Goal: Information Seeking & Learning: Learn about a topic

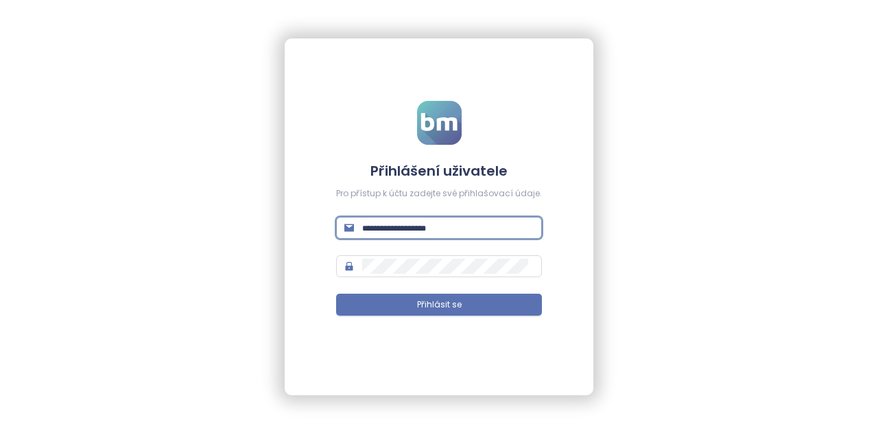
click at [442, 228] on input "text" at bounding box center [448, 227] width 172 height 15
type input "**********"
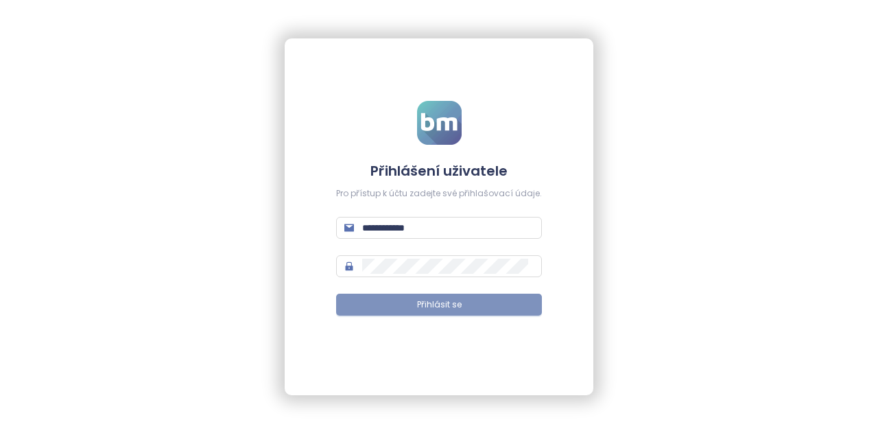
click at [461, 303] on button "Přihlásit se" at bounding box center [439, 305] width 206 height 22
click at [674, 145] on div "**********" at bounding box center [439, 216] width 878 height 433
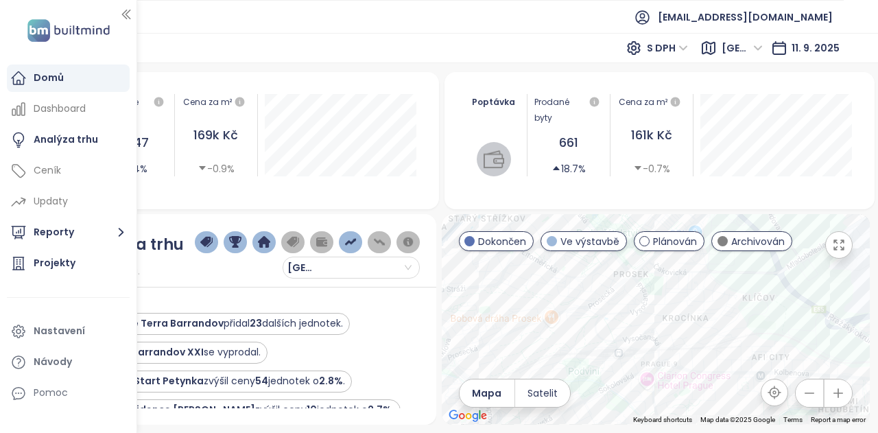
drag, startPoint x: 716, startPoint y: 309, endPoint x: 785, endPoint y: 287, distance: 71.8
click at [785, 287] on div at bounding box center [656, 319] width 428 height 211
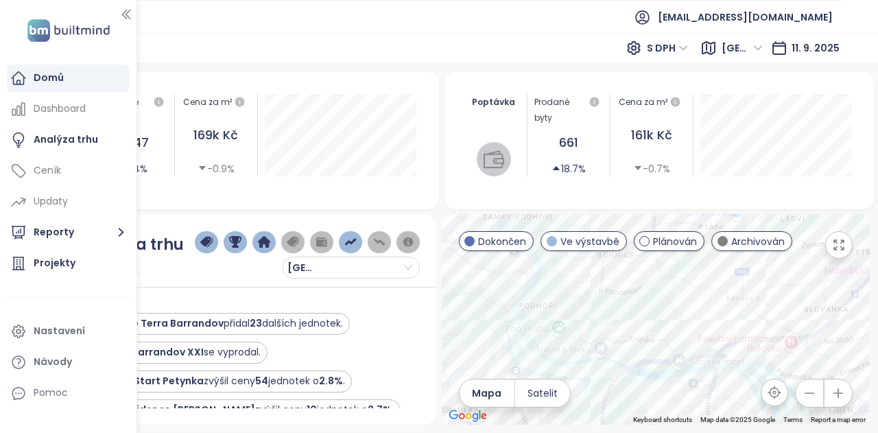
drag, startPoint x: 590, startPoint y: 289, endPoint x: 663, endPoint y: 390, distance: 124.9
click at [663, 390] on div at bounding box center [656, 319] width 428 height 211
click at [576, 309] on div "Rezidence Bella Vista" at bounding box center [656, 319] width 428 height 211
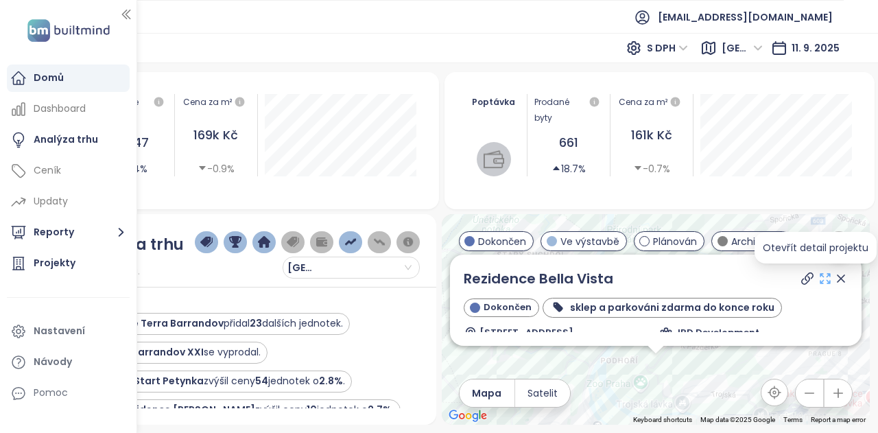
click at [819, 282] on icon at bounding box center [826, 279] width 14 height 14
click at [821, 277] on icon at bounding box center [826, 279] width 10 height 10
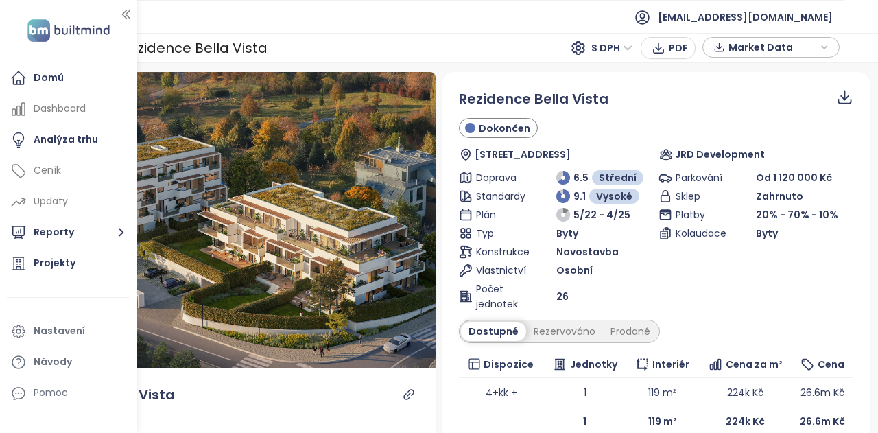
scroll to position [274, 0]
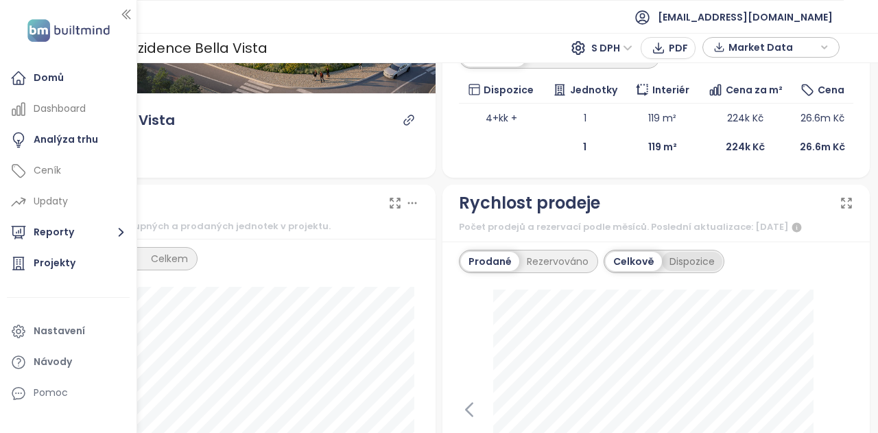
click at [679, 261] on div "Dispozice" at bounding box center [692, 261] width 60 height 19
click at [559, 256] on div "Rezervováno" at bounding box center [557, 261] width 77 height 19
click at [138, 14] on div at bounding box center [136, 216] width 7 height 433
click at [134, 14] on div at bounding box center [136, 216] width 7 height 433
click at [130, 12] on icon "button" at bounding box center [127, 15] width 14 height 14
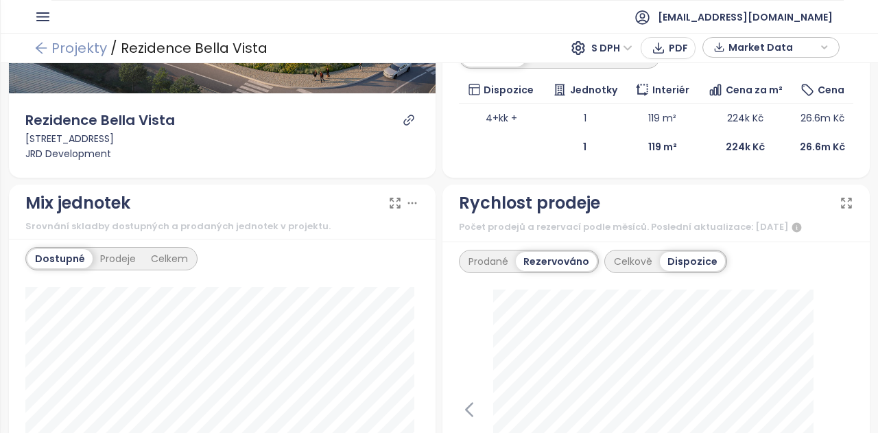
click at [56, 44] on link "Projekty" at bounding box center [70, 48] width 73 height 25
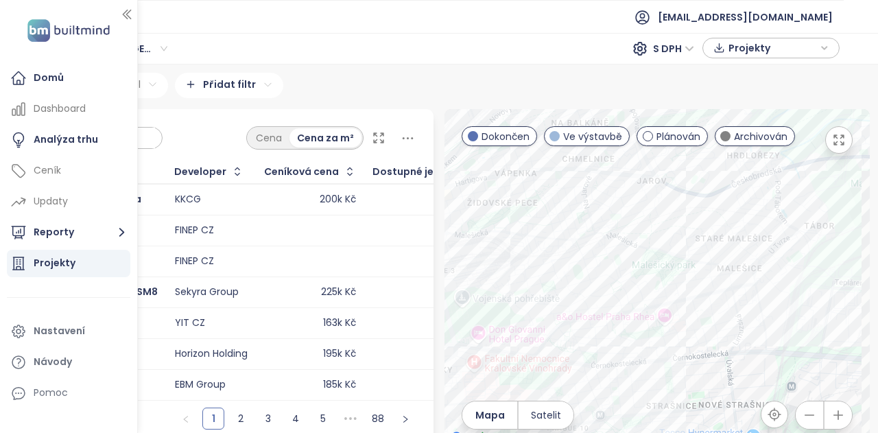
drag, startPoint x: 769, startPoint y: 255, endPoint x: 591, endPoint y: 249, distance: 177.8
click at [591, 249] on div at bounding box center [657, 278] width 425 height 338
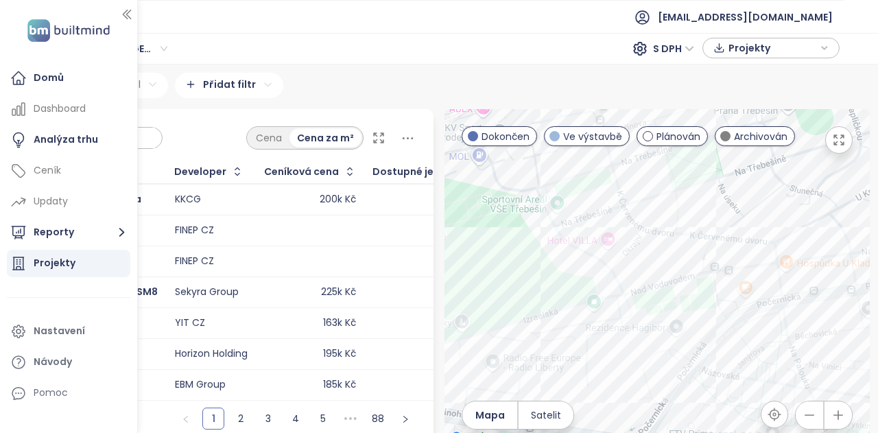
drag, startPoint x: 556, startPoint y: 316, endPoint x: 785, endPoint y: 272, distance: 233.5
click at [785, 272] on div at bounding box center [657, 278] width 425 height 338
click at [607, 337] on div "Hagibor III - Kappa" at bounding box center [657, 278] width 425 height 338
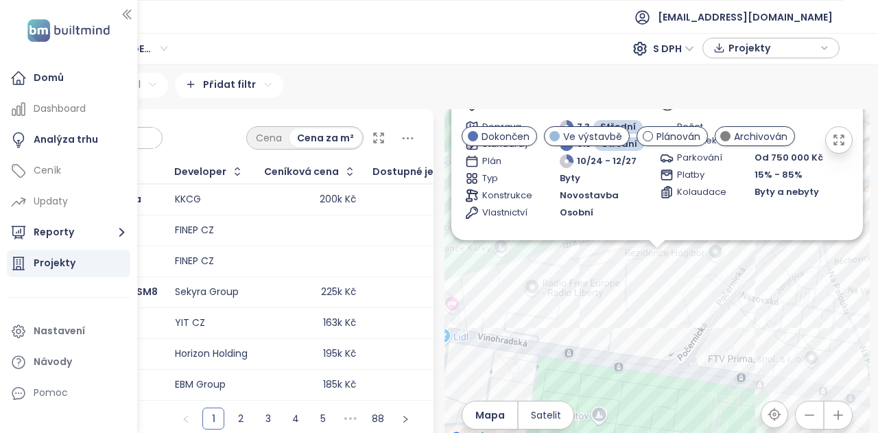
click at [832, 139] on icon "button" at bounding box center [839, 140] width 14 height 14
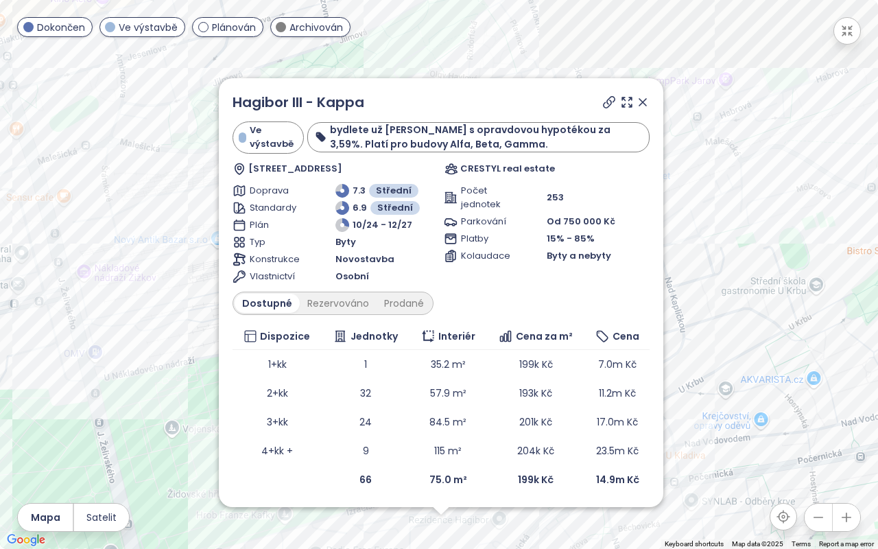
drag, startPoint x: 744, startPoint y: 108, endPoint x: 744, endPoint y: 390, distance: 281.3
click at [744, 390] on div "Hagibor III - Kappa Ve výstavbě bydlete už letos s opravdovou hypotékou za 3,59…" at bounding box center [439, 274] width 878 height 549
click at [628, 106] on icon at bounding box center [627, 103] width 10 height 10
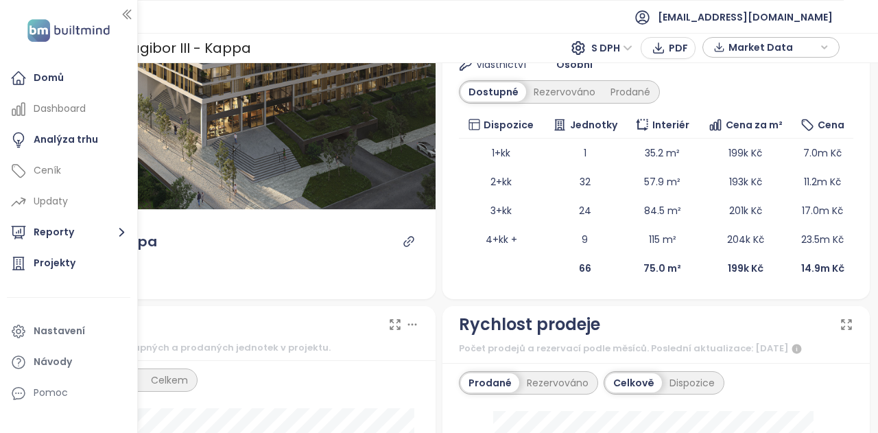
scroll to position [137, 0]
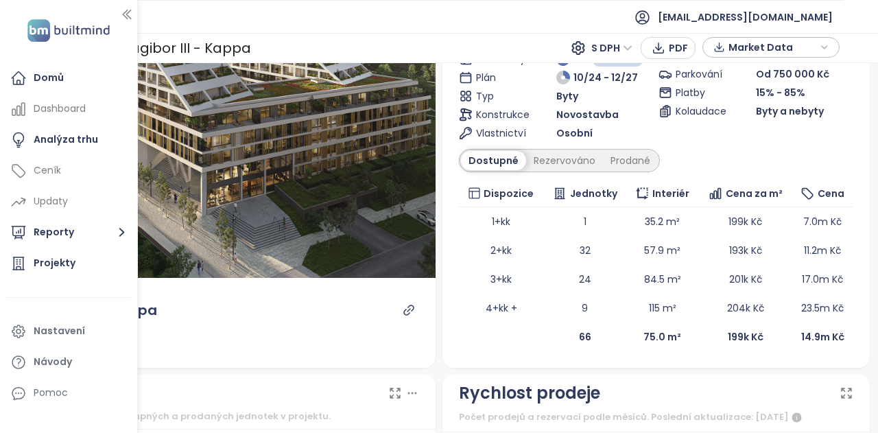
click at [609, 149] on div "Dostupné Rezervováno Prodané" at bounding box center [559, 160] width 201 height 23
click at [620, 161] on div "Prodané" at bounding box center [630, 160] width 55 height 19
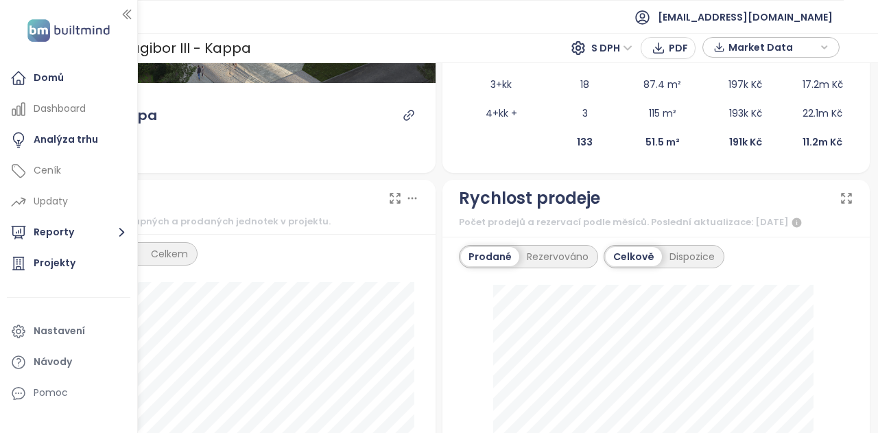
scroll to position [412, 0]
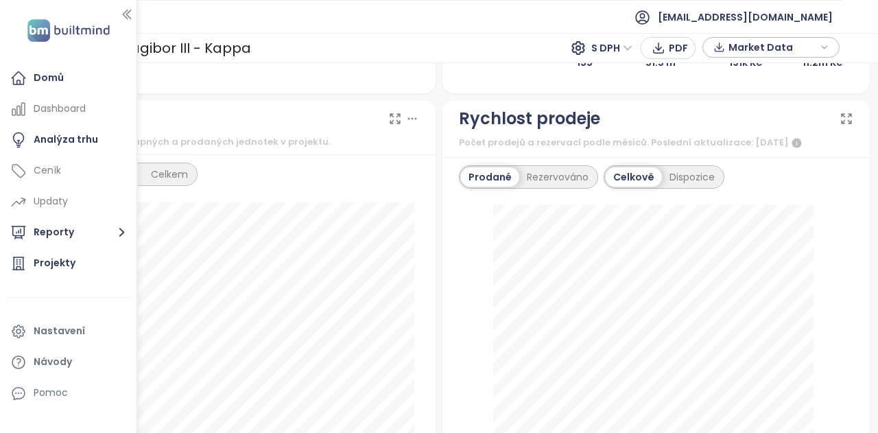
click at [136, 8] on div at bounding box center [136, 216] width 7 height 433
click at [132, 13] on div at bounding box center [134, 216] width 7 height 433
click at [121, 10] on icon "button" at bounding box center [125, 15] width 14 height 14
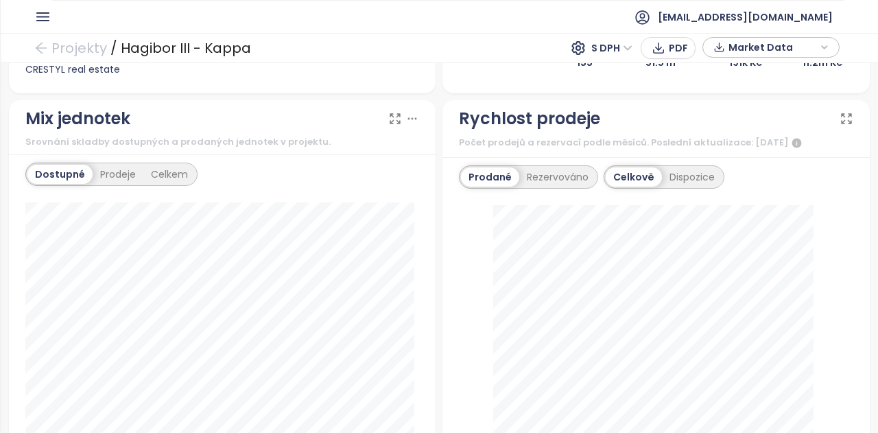
click at [137, 183] on div "Dostupné Prodeje Celkem" at bounding box center [111, 174] width 172 height 23
click at [133, 178] on div "Prodeje" at bounding box center [118, 174] width 51 height 19
click at [158, 167] on div "Celkem" at bounding box center [169, 174] width 52 height 19
click at [84, 174] on div "Dostupné" at bounding box center [58, 174] width 62 height 19
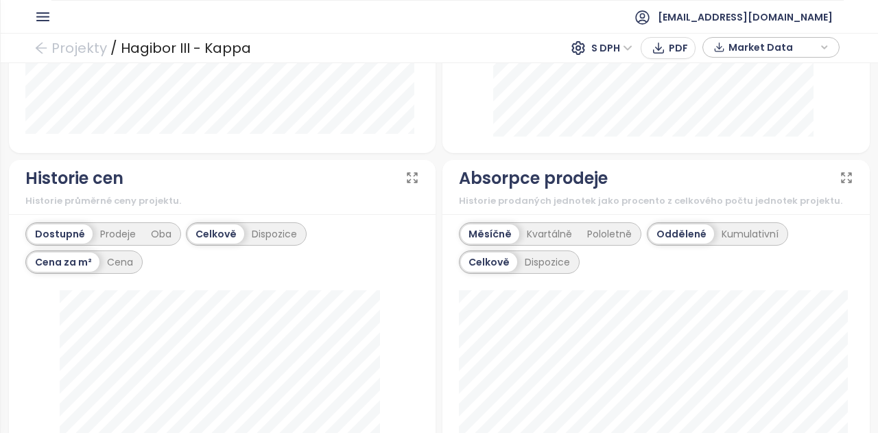
scroll to position [480, 0]
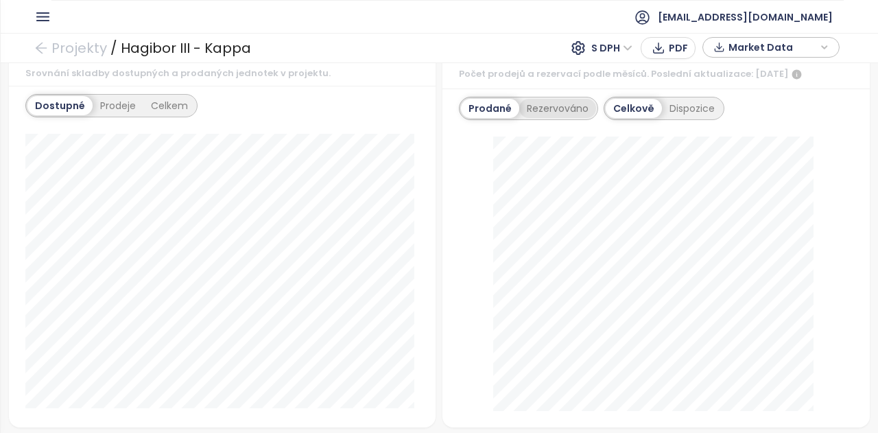
click at [556, 99] on div "Rezervováno" at bounding box center [557, 108] width 77 height 19
click at [683, 101] on div "Dispozice" at bounding box center [693, 108] width 60 height 19
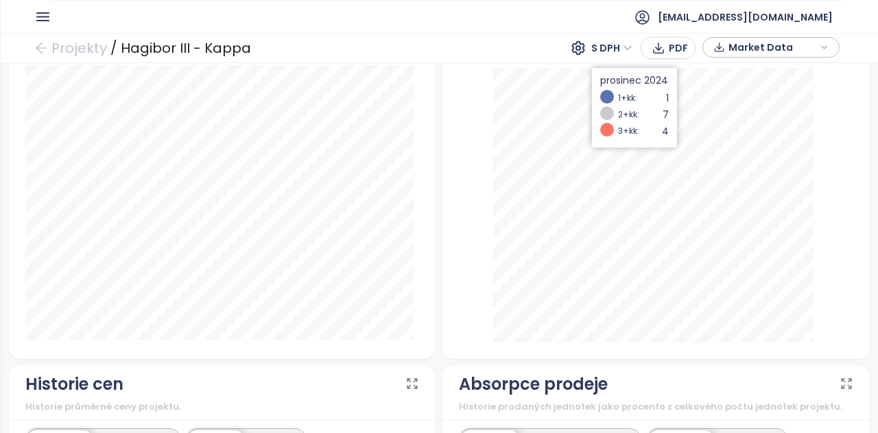
scroll to position [343, 0]
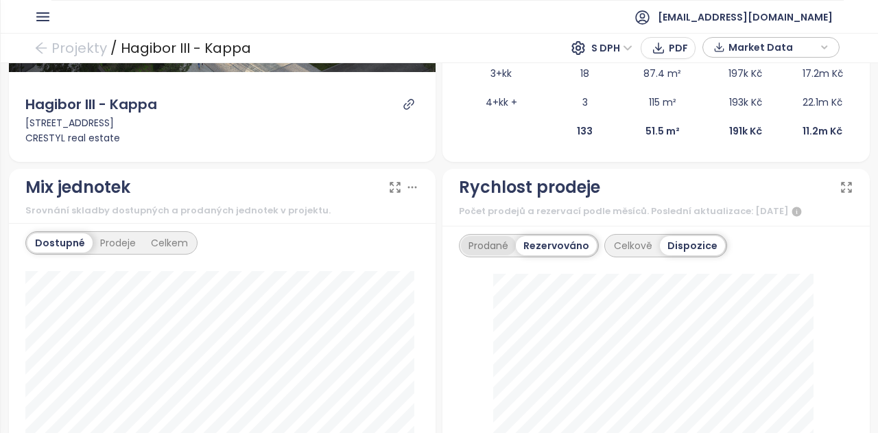
click at [479, 236] on div "Prodané" at bounding box center [488, 245] width 55 height 19
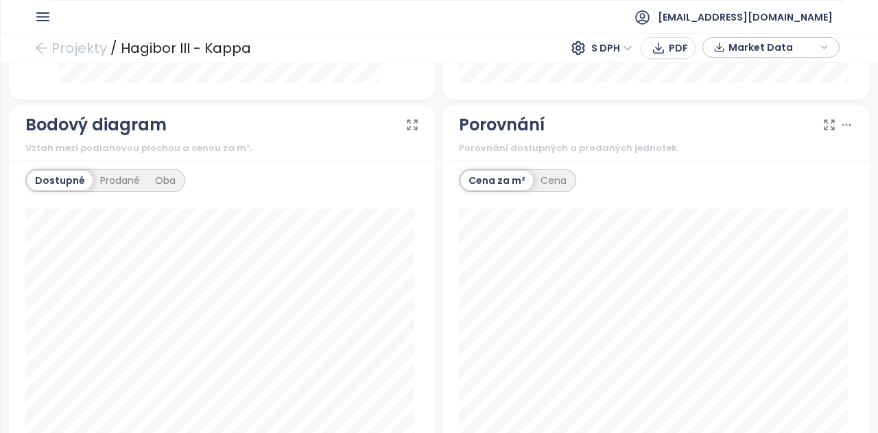
scroll to position [1304, 0]
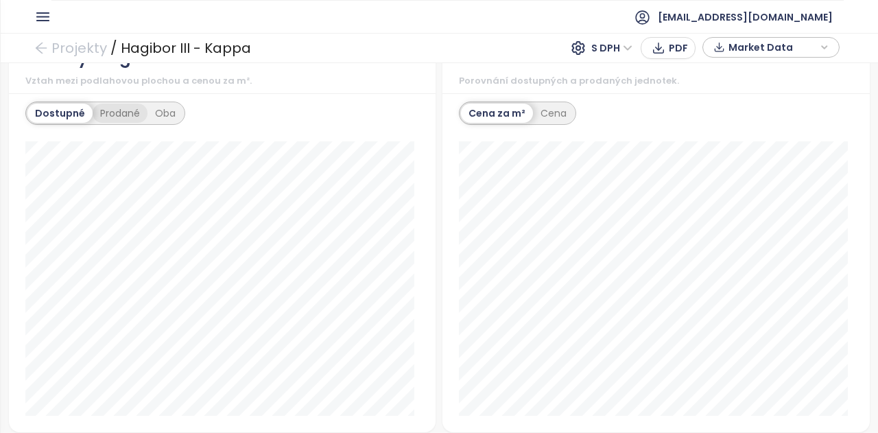
click at [121, 112] on div "Prodané" at bounding box center [120, 113] width 55 height 19
click at [64, 114] on div "Dostupné" at bounding box center [58, 113] width 62 height 19
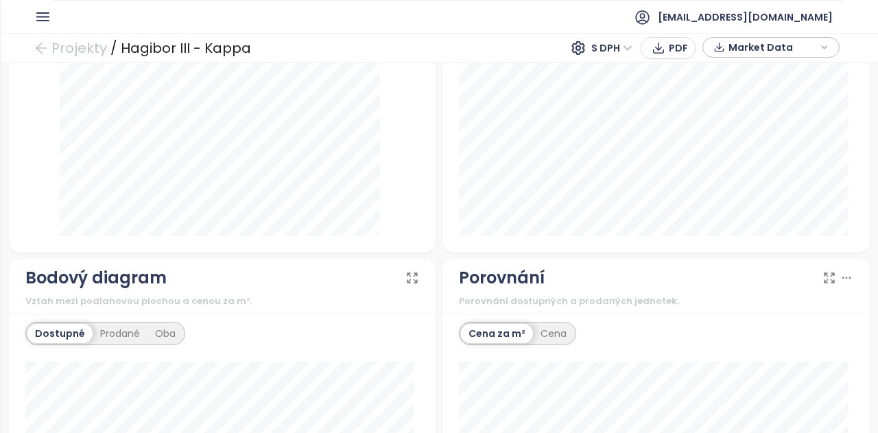
scroll to position [892, 0]
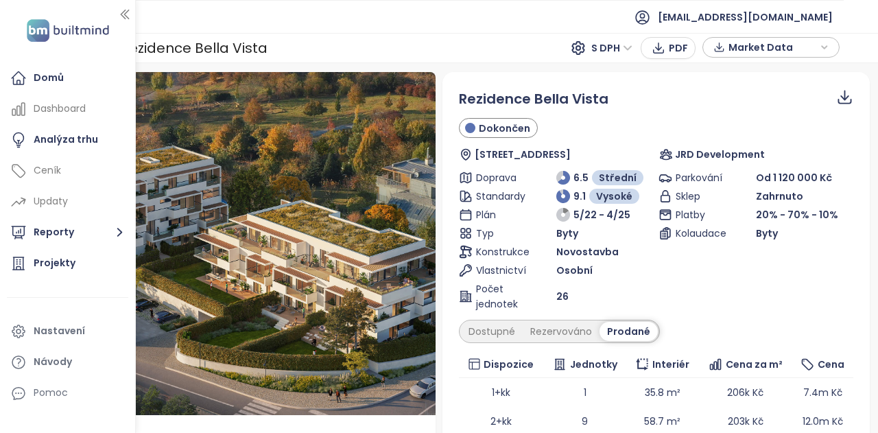
scroll to position [206, 0]
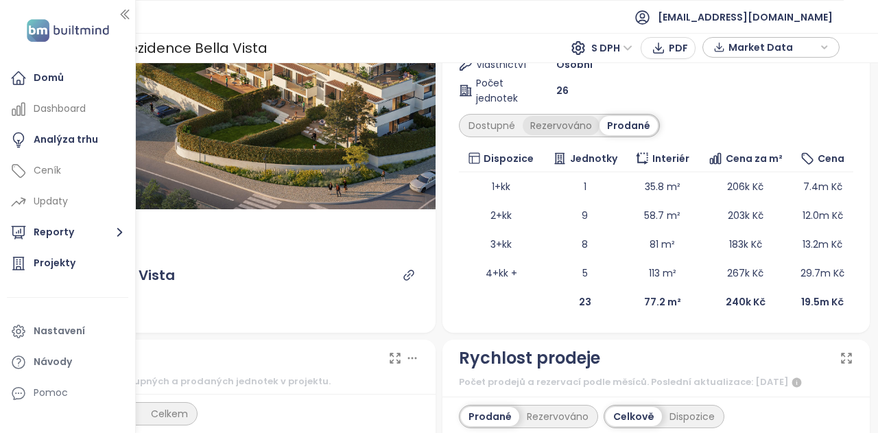
click at [568, 127] on div "Rezervováno" at bounding box center [561, 125] width 77 height 19
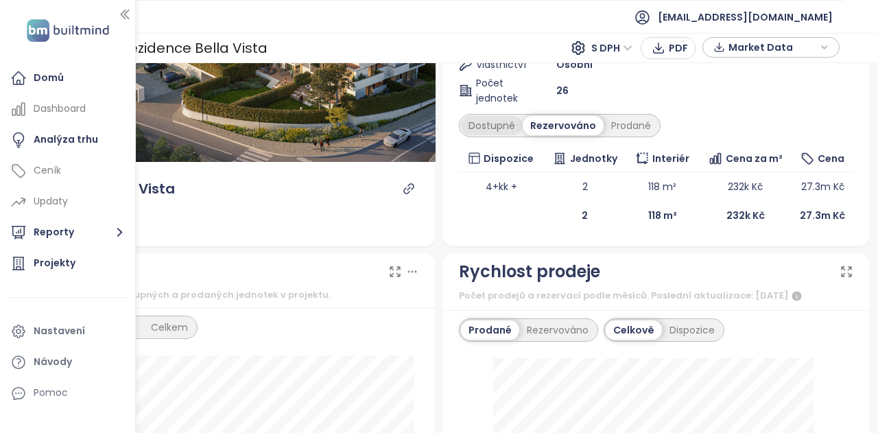
click at [486, 126] on div "Dostupné" at bounding box center [492, 125] width 62 height 19
click at [579, 121] on div "Rezervováno" at bounding box center [564, 125] width 77 height 19
click at [637, 123] on div "Prodané" at bounding box center [631, 125] width 55 height 19
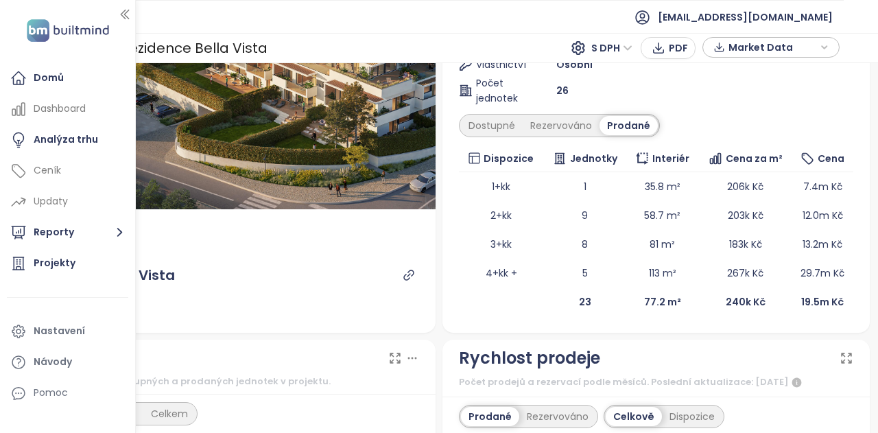
scroll to position [137, 0]
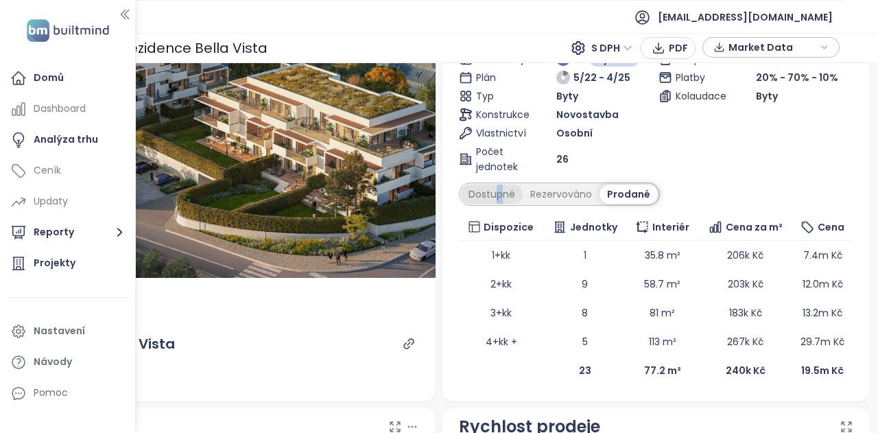
click at [494, 199] on div "Dostupné" at bounding box center [492, 194] width 62 height 19
click at [485, 193] on div "Dostupné" at bounding box center [492, 194] width 62 height 19
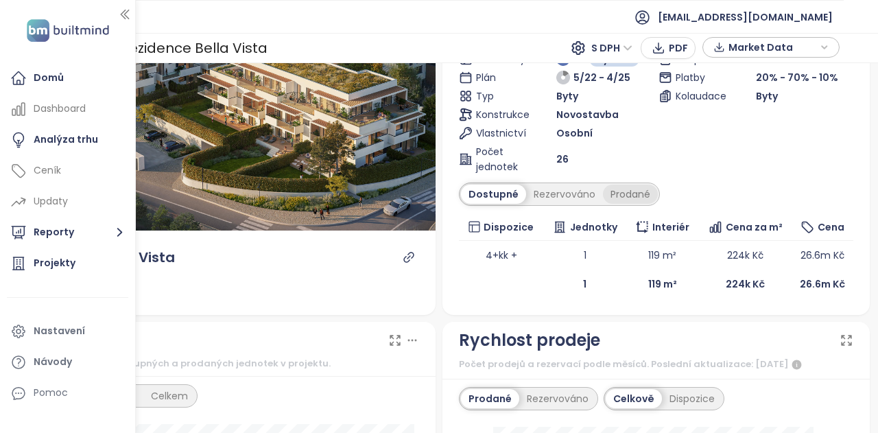
click at [622, 193] on div "Prodané" at bounding box center [630, 194] width 55 height 19
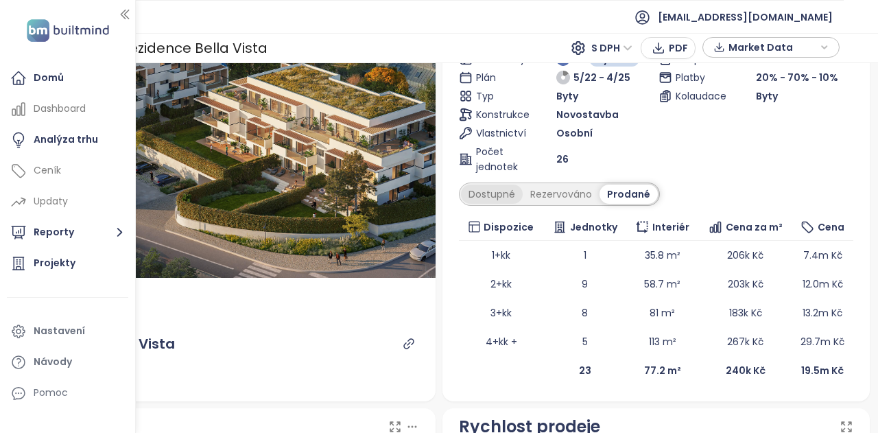
click at [480, 185] on div "Dostupné" at bounding box center [492, 194] width 62 height 19
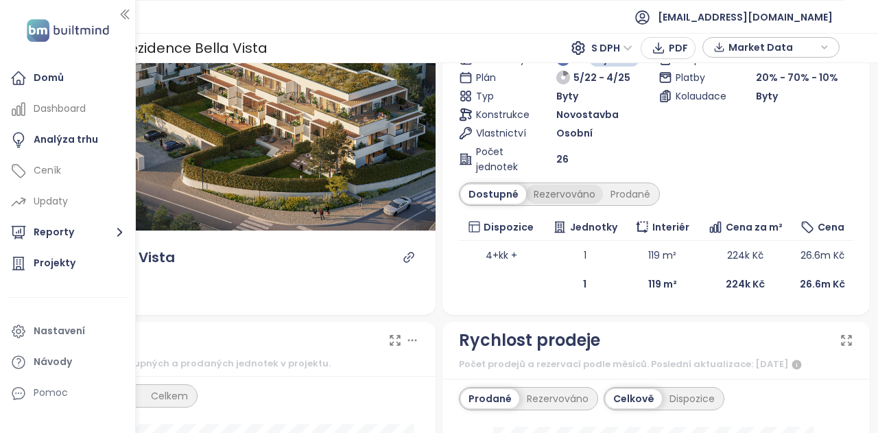
click at [558, 197] on div "Rezervováno" at bounding box center [564, 194] width 77 height 19
click at [497, 187] on div "Dostupné" at bounding box center [492, 194] width 62 height 19
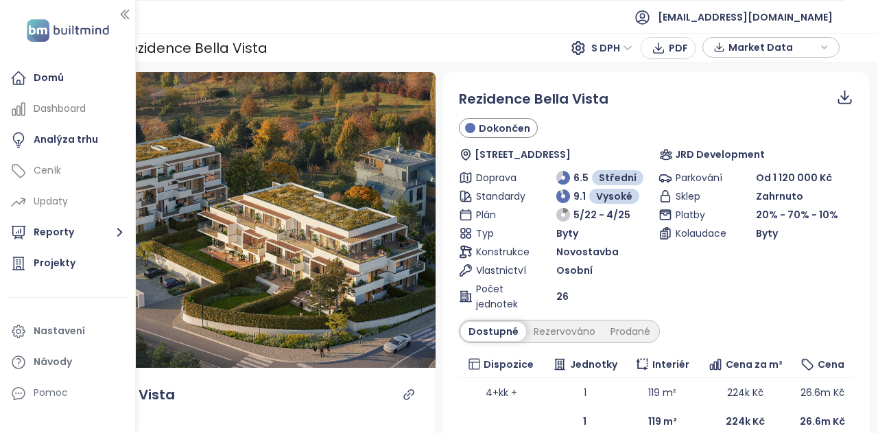
click at [125, 5] on button "button" at bounding box center [125, 14] width 14 height 22
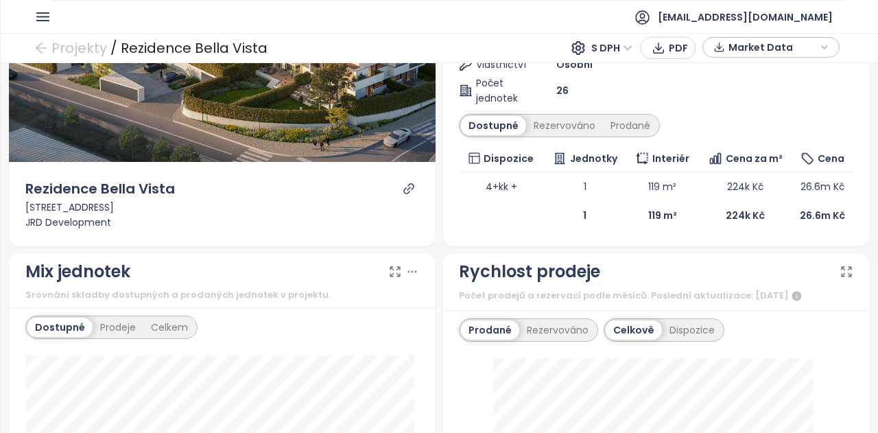
scroll to position [480, 0]
